Goal: Information Seeking & Learning: Learn about a topic

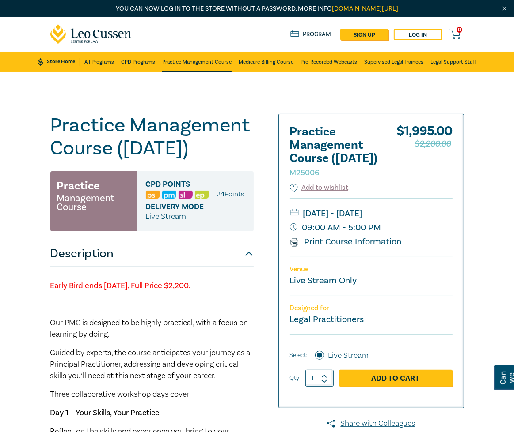
click at [183, 62] on link "Practice Management Course" at bounding box center [196, 62] width 69 height 20
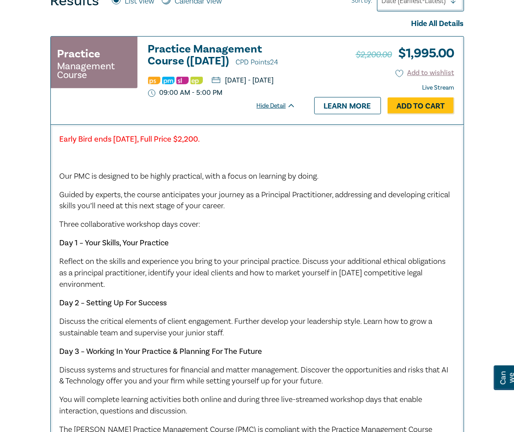
scroll to position [309, 0]
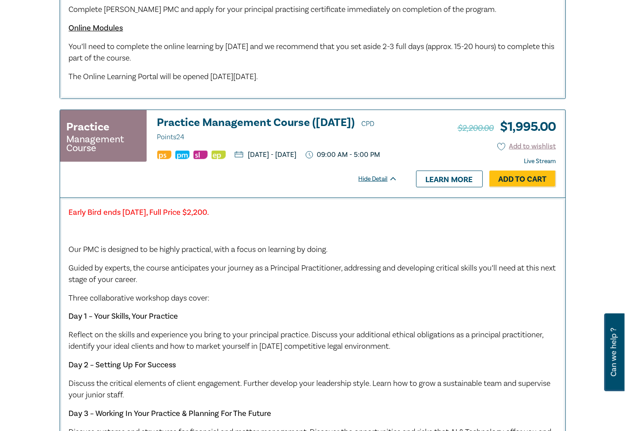
scroll to position [751, 0]
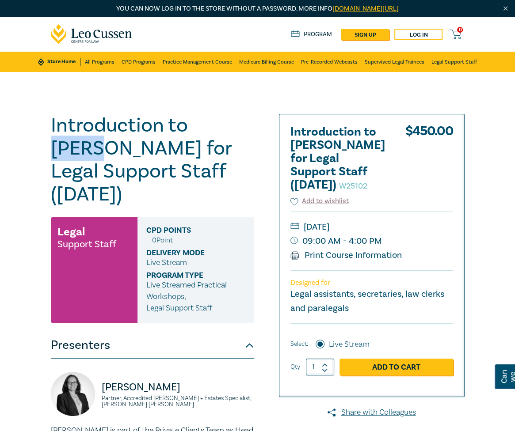
drag, startPoint x: 217, startPoint y: 127, endPoint x: 197, endPoint y: 125, distance: 20.4
click at [197, 125] on h1 "Introduction to Wills for Legal Support Staff (October 2025) W25102" at bounding box center [152, 160] width 203 height 92
copy h1 "Wills"
click at [211, 125] on h1 "Introduction to Wills for Legal Support Staff (October 2025) W25102" at bounding box center [152, 160] width 203 height 92
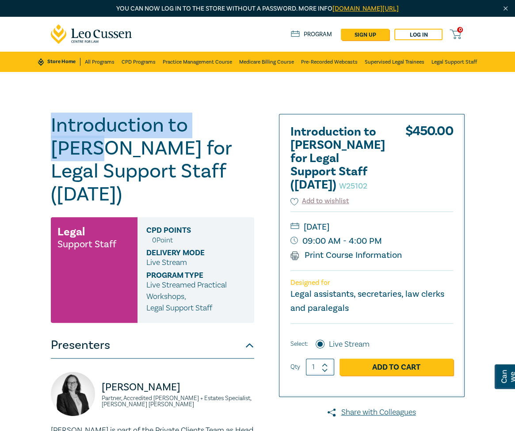
drag, startPoint x: 230, startPoint y: 126, endPoint x: 48, endPoint y: 122, distance: 181.6
click at [48, 122] on div "Introduction to Wills for Legal Support Staff (October 2025) W25102 Legal Suppo…" at bounding box center [169, 335] width 247 height 442
copy h1 "Introduction to Wills"
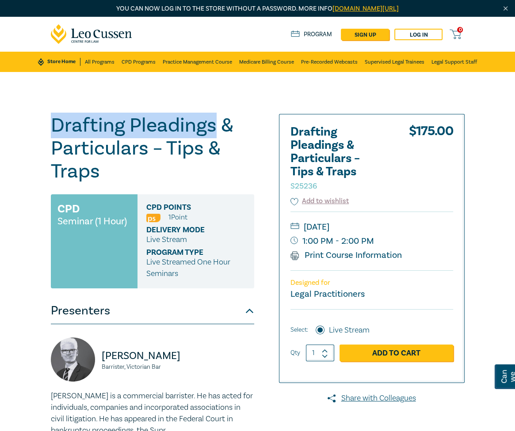
drag, startPoint x: 214, startPoint y: 125, endPoint x: 2, endPoint y: 113, distance: 212.4
click at [2, 113] on div "Drafting Pleadings & Particulars – Tips & Traps S25236 CPD Seminar (1 Hour) CPD…" at bounding box center [257, 335] width 515 height 526
copy h1 "Drafting Pleadings"
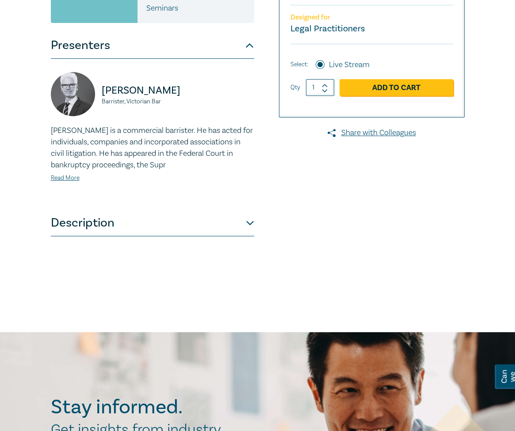
click at [236, 224] on button "Description" at bounding box center [152, 223] width 203 height 27
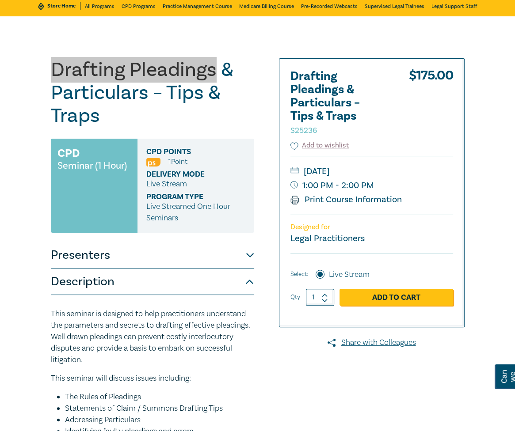
scroll to position [55, 0]
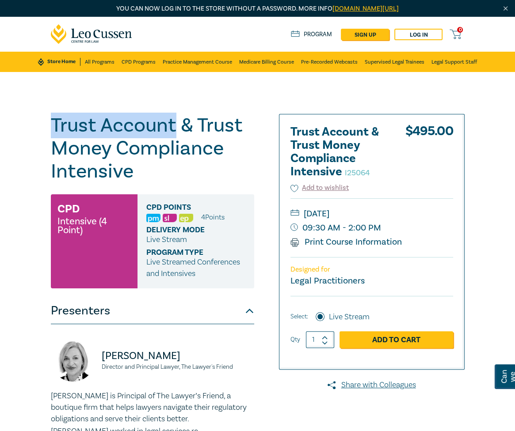
drag, startPoint x: 175, startPoint y: 125, endPoint x: 46, endPoint y: 124, distance: 129.0
click at [46, 124] on div "Trust Account & Trust Money Compliance Intensive I25064 CPD Intensive (4 Point)…" at bounding box center [169, 417] width 247 height 607
copy h1 "Trust Account"
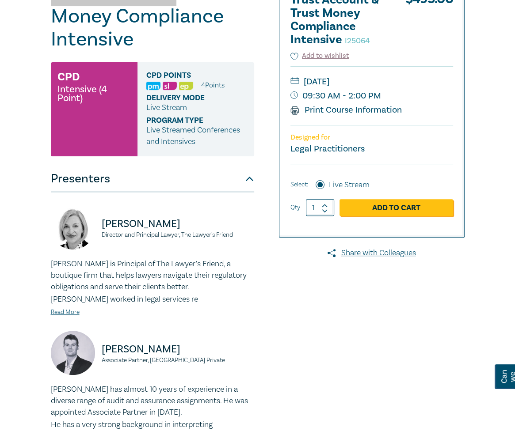
scroll to position [133, 0]
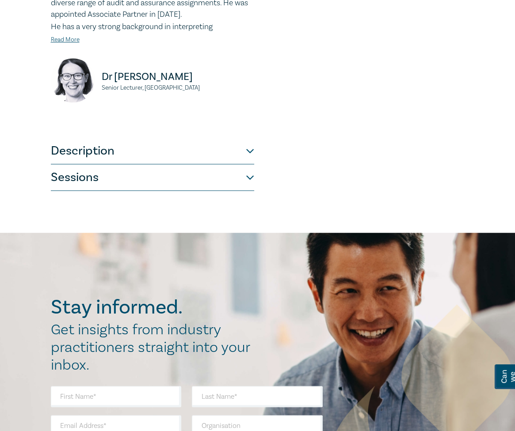
click at [178, 154] on button "Description" at bounding box center [152, 151] width 203 height 27
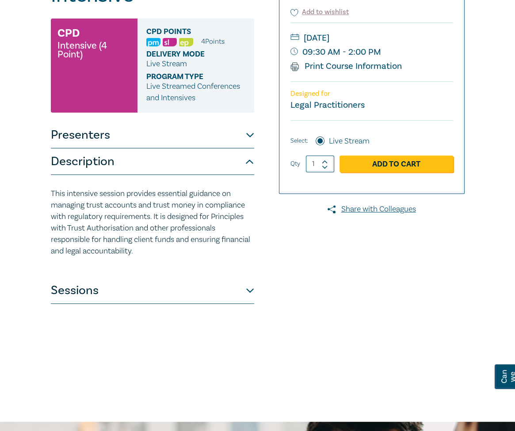
scroll to position [176, 0]
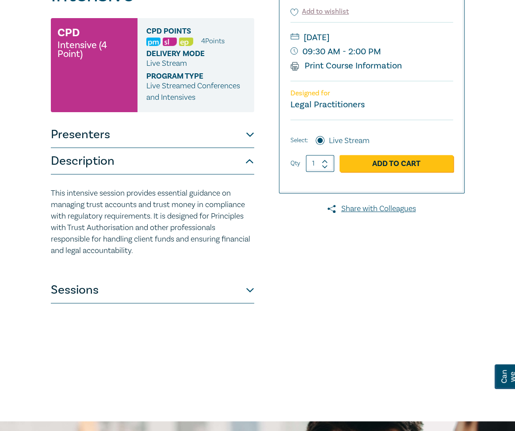
click at [200, 285] on button "Sessions" at bounding box center [152, 290] width 203 height 27
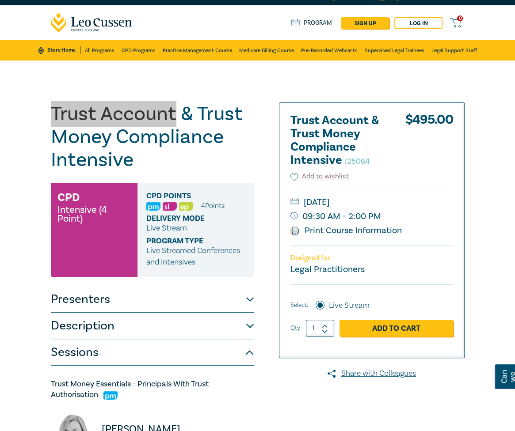
scroll to position [0, 0]
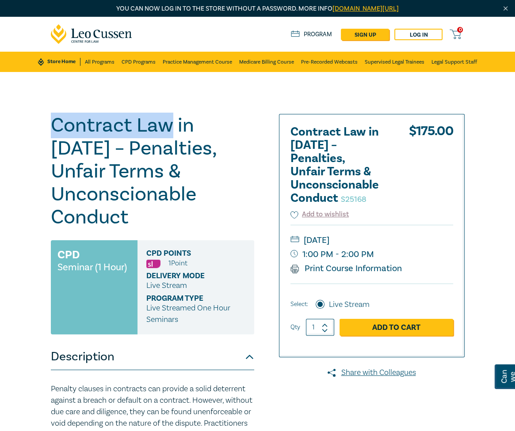
drag, startPoint x: 171, startPoint y: 125, endPoint x: 52, endPoint y: 119, distance: 118.6
click at [52, 119] on h1 "Contract Law in 2025 – Penalties, Unfair Terms & Unconscionable Conduct S25168" at bounding box center [152, 171] width 203 height 115
copy h1 "Contract Law"
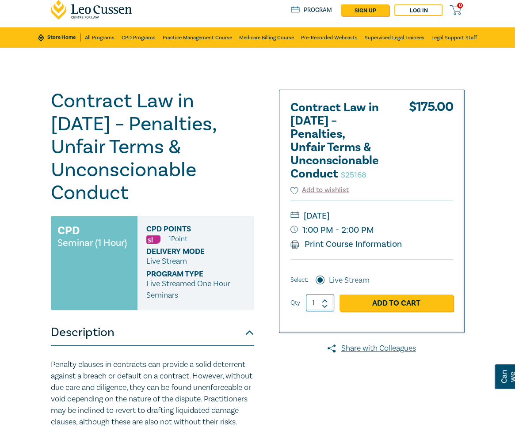
click at [205, 99] on h1 "Contract Law in 2025 – Penalties, Unfair Terms & Unconscionable Conduct S25168" at bounding box center [152, 147] width 203 height 115
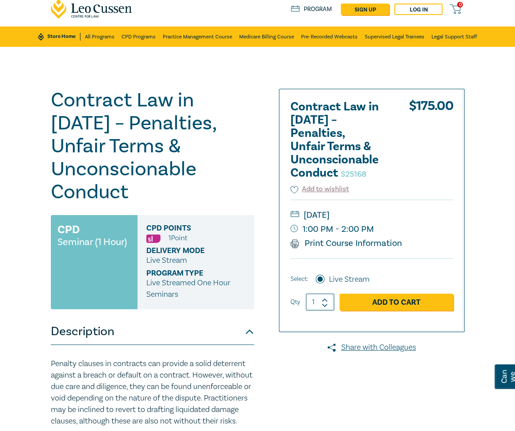
scroll to position [26, 0]
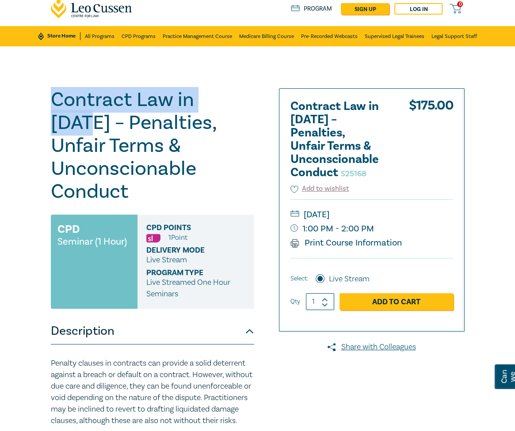
drag, startPoint x: 240, startPoint y: 98, endPoint x: 21, endPoint y: 91, distance: 219.2
click at [21, 91] on div "Contract Law in 2025 – Penalties, Unfair Terms & Unconscionable Conduct S25168 …" at bounding box center [257, 387] width 515 height 682
copy h1 "Contract Law in 2025"
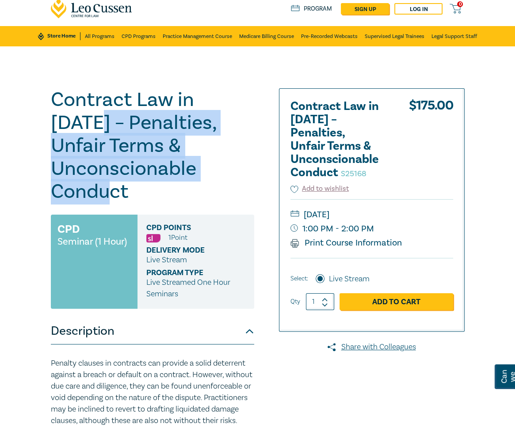
drag, startPoint x: 133, startPoint y: 191, endPoint x: 47, endPoint y: 131, distance: 104.8
click at [47, 131] on div "Contract Law in 2025 – Penalties, Unfair Terms & Unconscionable Conduct S25168 …" at bounding box center [169, 387] width 247 height 598
copy h1 "– Penalties, Unfair Terms & Unconscionable Conduct"
drag, startPoint x: 389, startPoint y: 216, endPoint x: 338, endPoint y: 216, distance: 50.4
click at [338, 216] on small "[DATE]" at bounding box center [371, 215] width 163 height 14
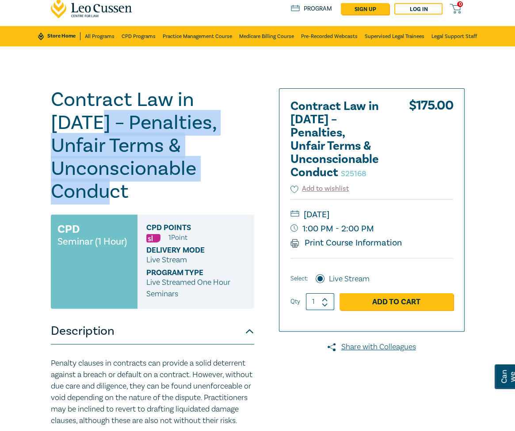
copy small "11 November"
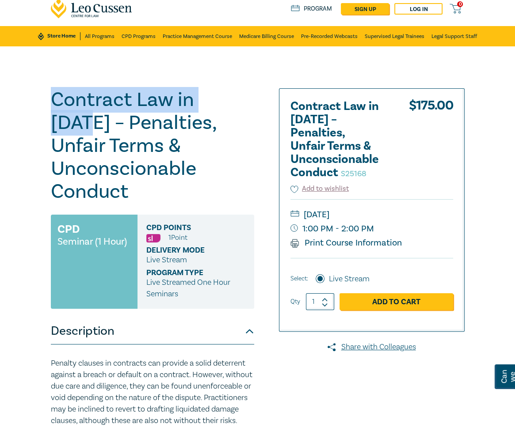
drag, startPoint x: 243, startPoint y: 102, endPoint x: 0, endPoint y: 99, distance: 243.0
click at [0, 99] on div "Contract Law in 2025 – Penalties, Unfair Terms & Unconscionable Conduct S25168 …" at bounding box center [257, 387] width 515 height 682
copy h1 "Contract Law in 2025"
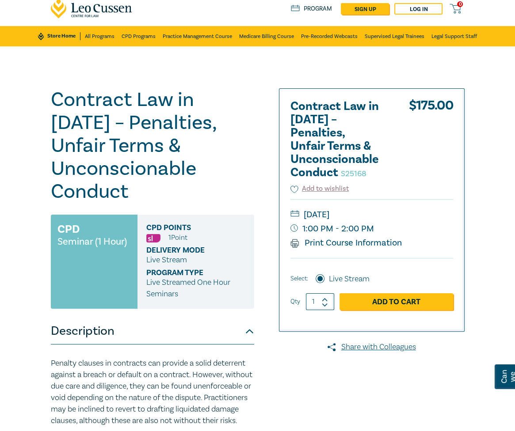
drag, startPoint x: 197, startPoint y: 125, endPoint x: 199, endPoint y: 104, distance: 21.4
click at [197, 125] on h1 "Contract Law in 2025 – Penalties, Unfair Terms & Unconscionable Conduct S25168" at bounding box center [152, 145] width 203 height 115
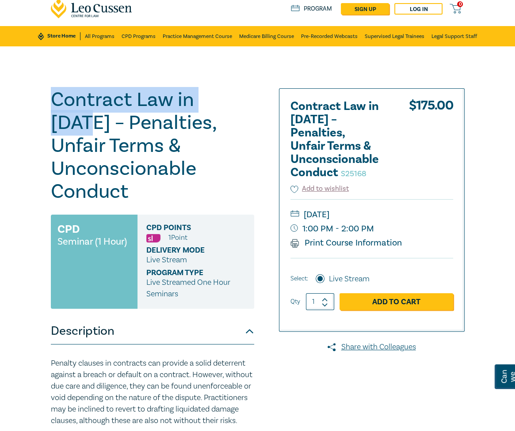
drag, startPoint x: 241, startPoint y: 97, endPoint x: 47, endPoint y: 89, distance: 194.1
click at [47, 89] on div "Contract Law in 2025 – Penalties, Unfair Terms & Unconscionable Conduct S25168 …" at bounding box center [169, 387] width 247 height 598
copy h1 "Contract Law in 2025"
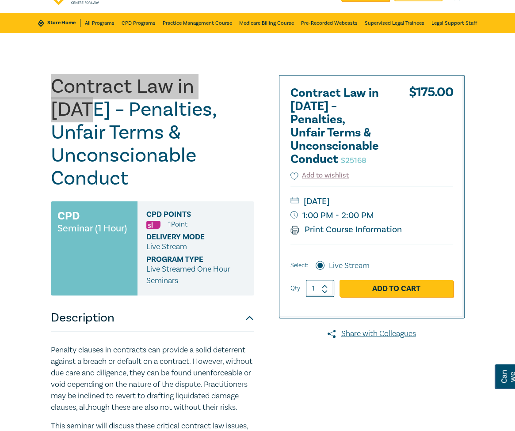
scroll to position [52, 0]
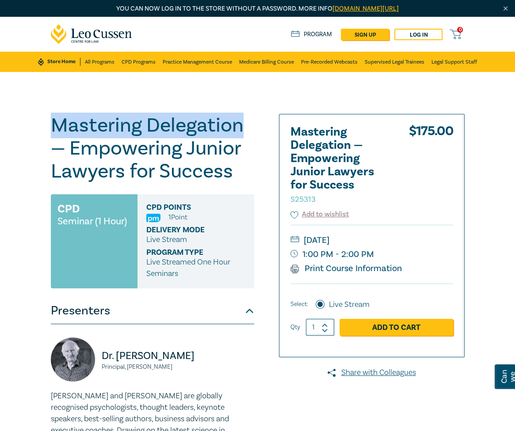
drag, startPoint x: 239, startPoint y: 124, endPoint x: 46, endPoint y: 118, distance: 193.6
click at [46, 118] on div "Mastering Delegation — Empowering Junior Lawyers for Success S25313 CPD Seminar…" at bounding box center [169, 381] width 247 height 535
copy h1 "Mastering Delegation"
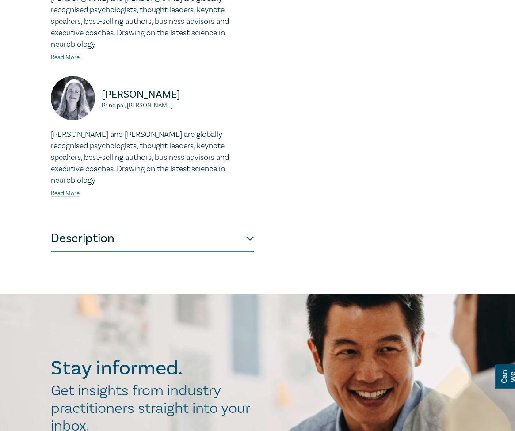
click at [204, 225] on button "Description" at bounding box center [152, 238] width 203 height 27
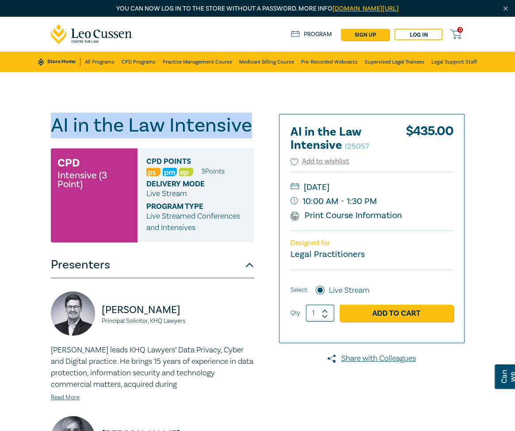
drag, startPoint x: 248, startPoint y: 127, endPoint x: 47, endPoint y: 133, distance: 201.5
click at [47, 133] on div "AI in the Law Intensive I25057 CPD Intensive (3 Point) CPD Points 3 Point s Del…" at bounding box center [169, 415] width 247 height 603
copy h1 "AI in the Law Intensive"
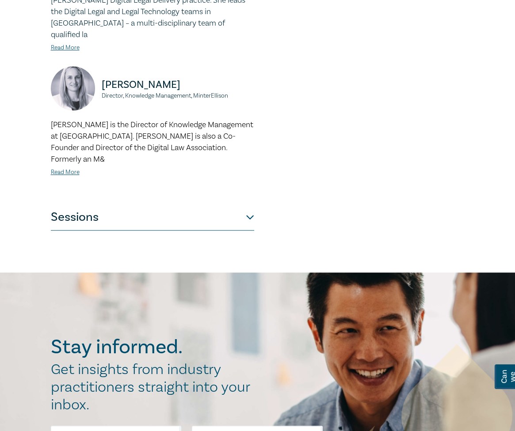
click at [197, 204] on button "Sessions" at bounding box center [152, 217] width 203 height 27
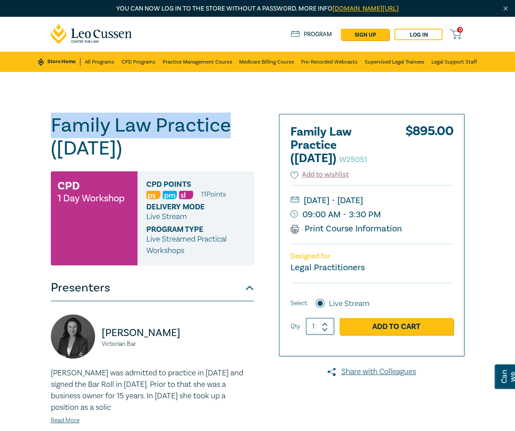
drag, startPoint x: 228, startPoint y: 125, endPoint x: 27, endPoint y: 113, distance: 201.4
click at [27, 113] on div "Family Law Practice (November 2025) W25051 CPD 1 Day Workshop CPD Points 11 Poi…" at bounding box center [257, 335] width 515 height 526
copy h1 "Family Law Practice"
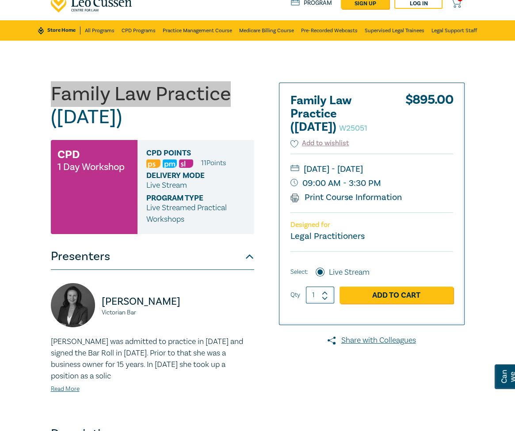
scroll to position [34, 0]
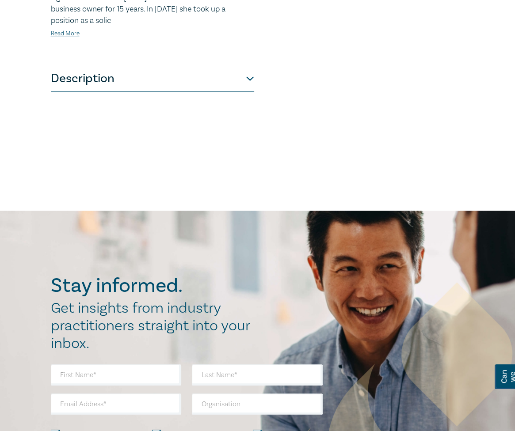
click at [211, 83] on button "Description" at bounding box center [152, 78] width 203 height 27
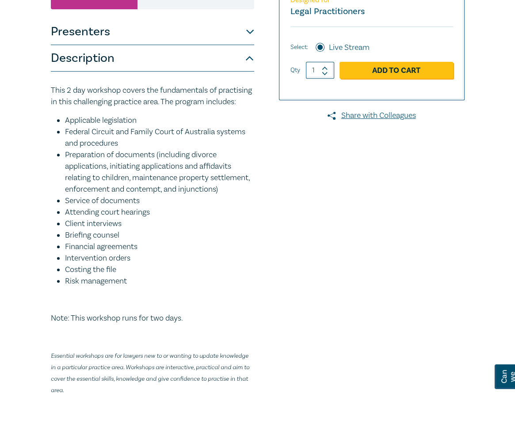
scroll to position [0, 0]
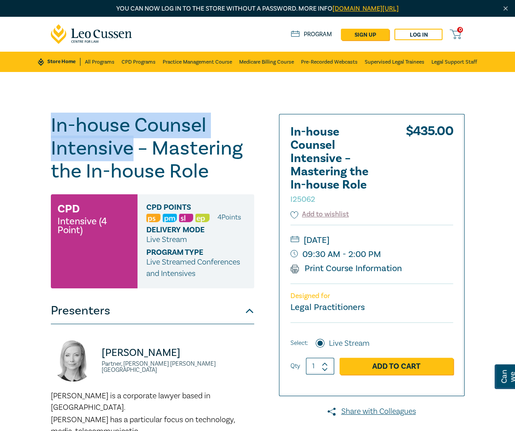
drag, startPoint x: 133, startPoint y: 152, endPoint x: 27, endPoint y: 129, distance: 108.9
click at [27, 129] on div "In-house Counsel Intensive – Mastering the In-house Role I25062 CPD Intensive (…" at bounding box center [257, 370] width 515 height 597
copy h1 "In-house Counsel Intensive"
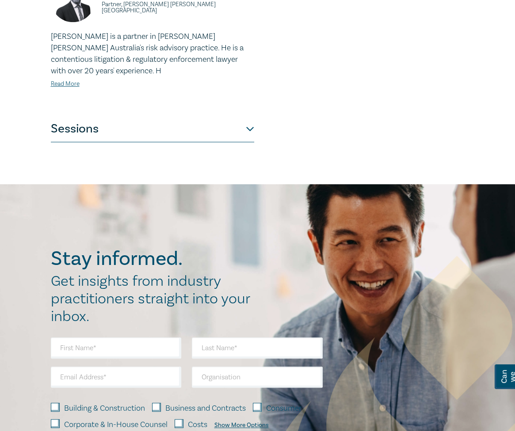
click at [219, 118] on button "Sessions" at bounding box center [152, 129] width 203 height 27
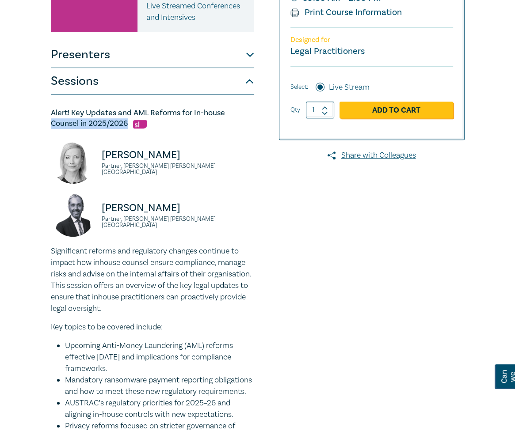
scroll to position [256, 0]
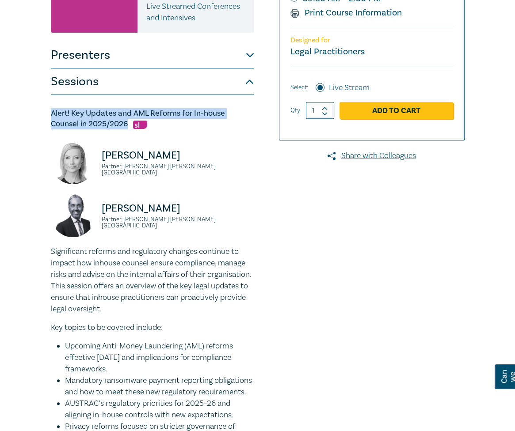
drag, startPoint x: 128, startPoint y: 122, endPoint x: 45, endPoint y: 118, distance: 83.1
copy h5 "Alert! Key Updates and AML Reforms for In-house Counsel in 2025/2026"
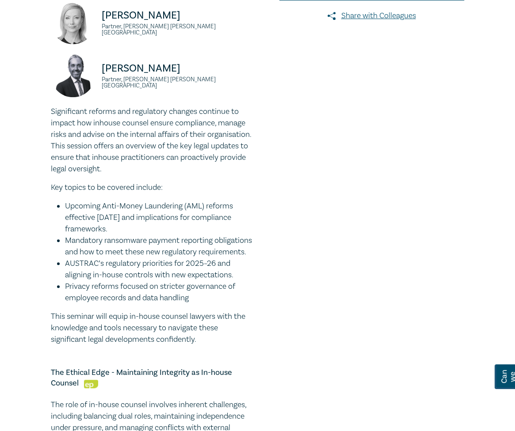
scroll to position [396, 0]
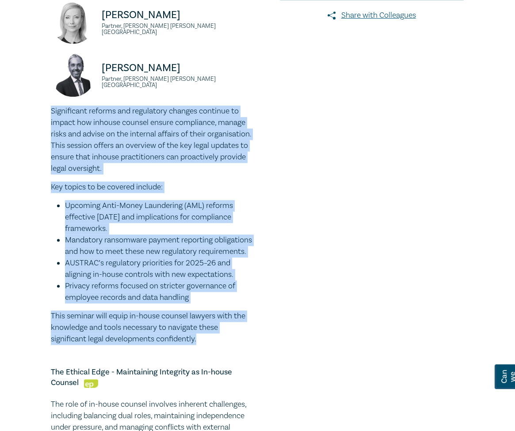
drag, startPoint x: 203, startPoint y: 349, endPoint x: 31, endPoint y: 116, distance: 289.5
copy div "Significant reforms and regulatory changes continue to impact how inhouse couns…"
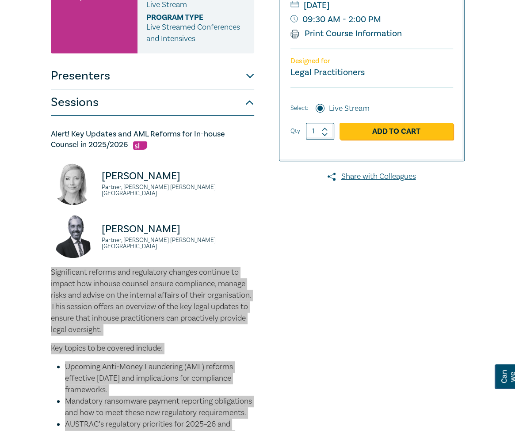
scroll to position [250, 0]
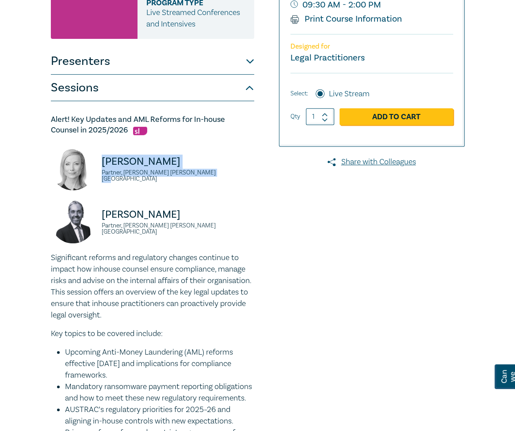
drag, startPoint x: 210, startPoint y: 176, endPoint x: 99, endPoint y: 165, distance: 111.4
click at [99, 165] on div "Lisa Fitzgerald Partner, Norton Rose Fulbright Australia" at bounding box center [152, 172] width 203 height 53
copy div "Lisa Fitzgerald Partner, Norton Rose Fulbright Australia"
click at [51, 215] on img at bounding box center [73, 221] width 44 height 44
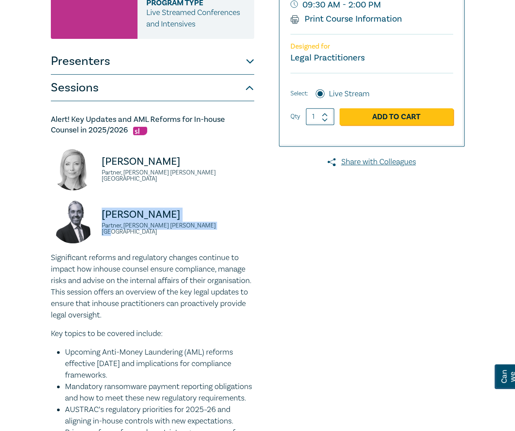
drag, startPoint x: 212, startPoint y: 231, endPoint x: 100, endPoint y: 222, distance: 112.2
click at [100, 222] on div "Rajaee Rouhani Partner, Norton Rose Fulbright Australia" at bounding box center [152, 225] width 203 height 53
copy div "Rajaee Rouhani Partner, Norton Rose Fulbright Australia"
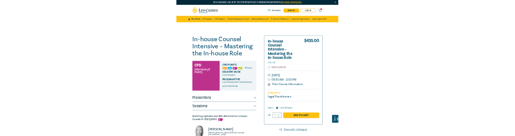
scroll to position [0, 0]
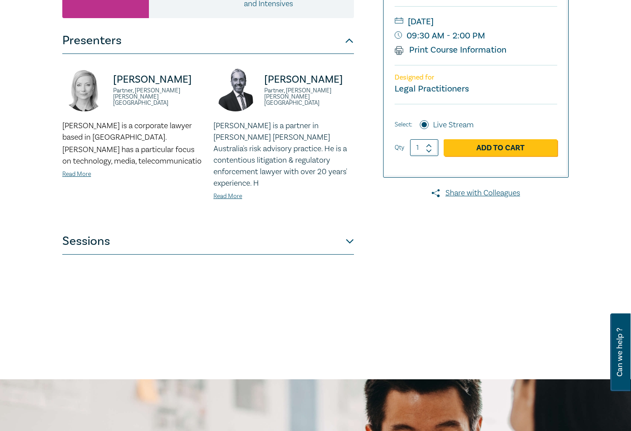
click at [311, 233] on button "Sessions" at bounding box center [208, 241] width 292 height 27
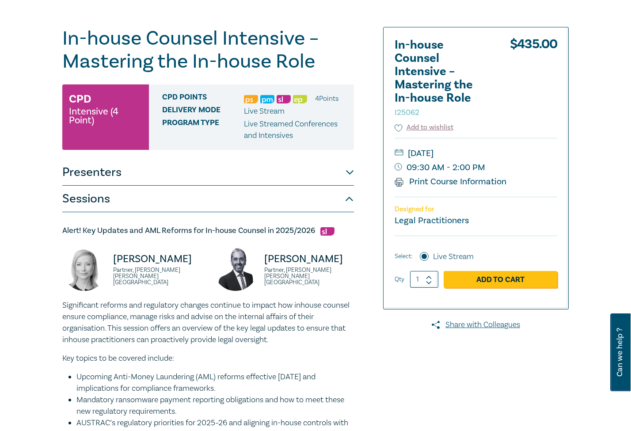
scroll to position [88, 0]
